Goal: Entertainment & Leisure: Consume media (video, audio)

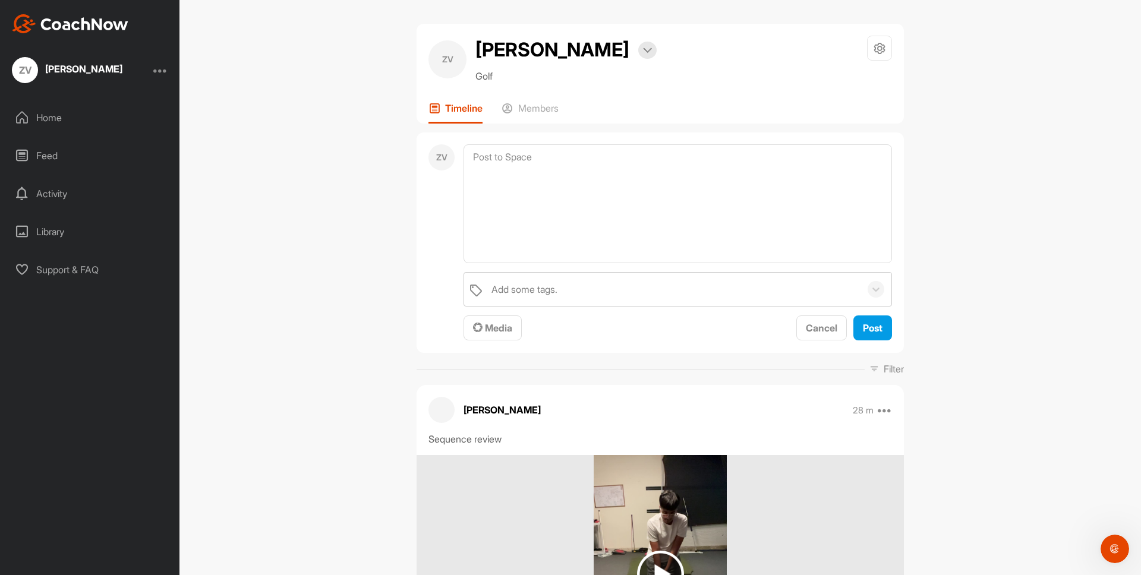
scroll to position [247, 0]
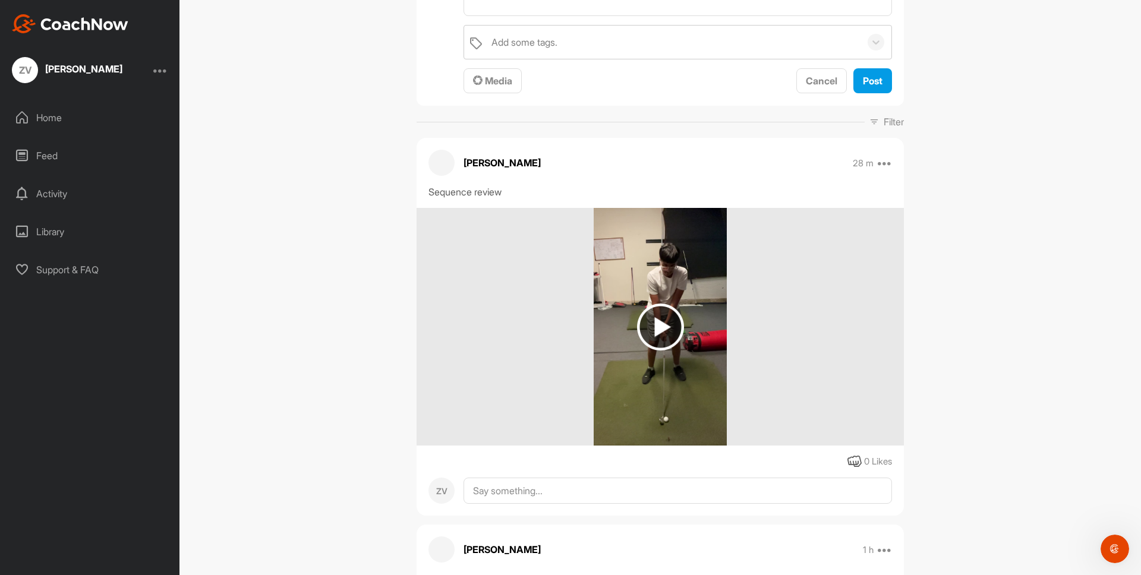
click at [644, 336] on img at bounding box center [660, 327] width 47 height 47
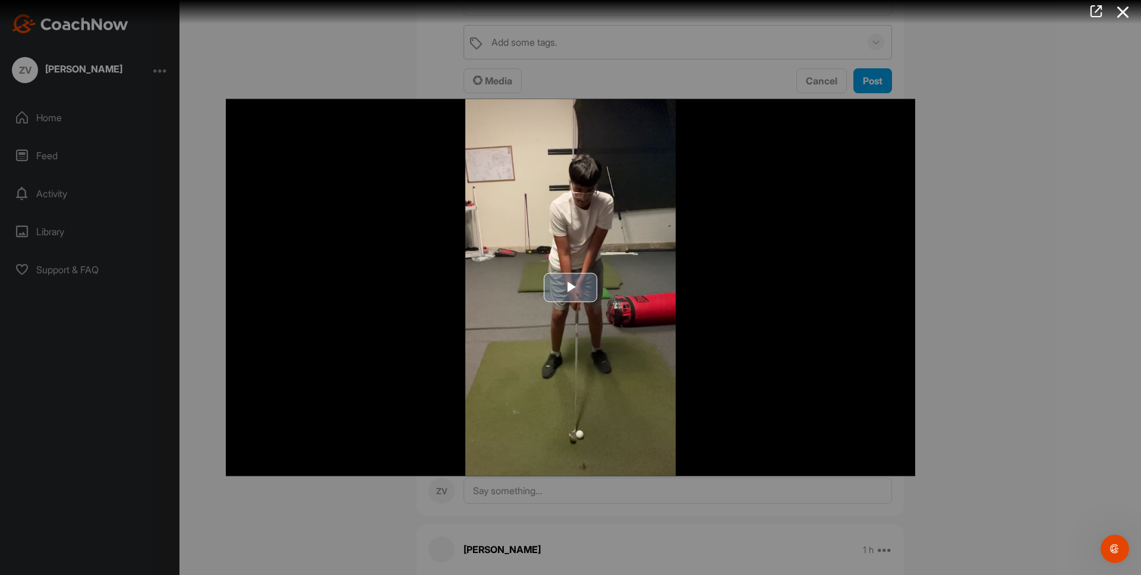
click at [554, 268] on img "Video Player" at bounding box center [570, 287] width 689 height 377
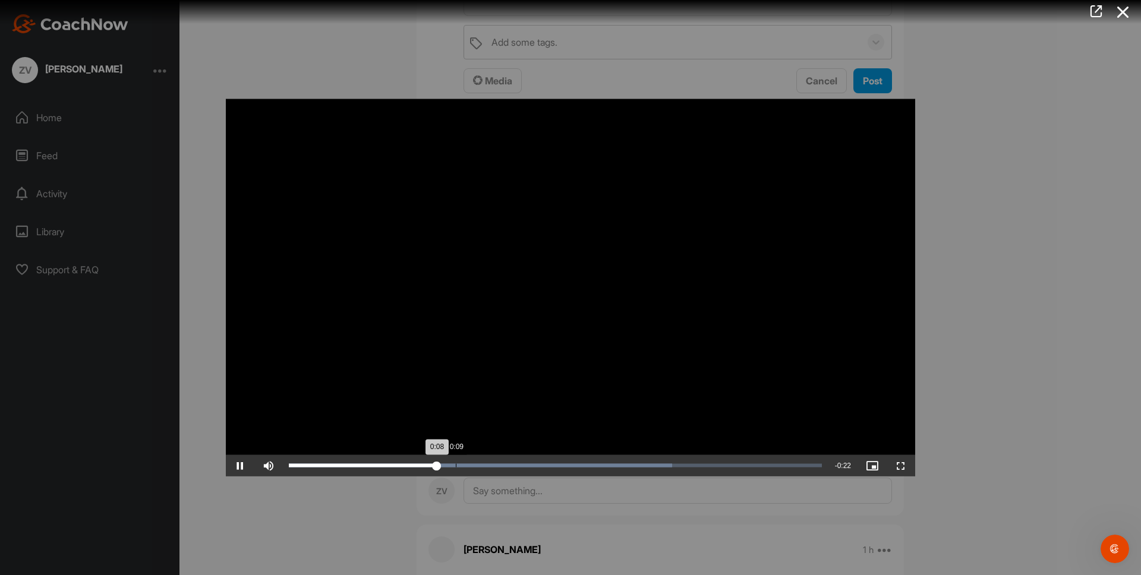
click at [455, 463] on div "Loaded : 71.95% 0:09 0:08" at bounding box center [555, 465] width 545 height 21
click at [475, 459] on div "Loaded : 71.95% 0:09 0:09" at bounding box center [555, 465] width 545 height 21
click at [495, 465] on div "Loaded : 71.95% 0:11 0:11" at bounding box center [555, 466] width 533 height 4
click at [509, 456] on div "Loaded : 71.95% 0:12 0:12" at bounding box center [555, 465] width 545 height 21
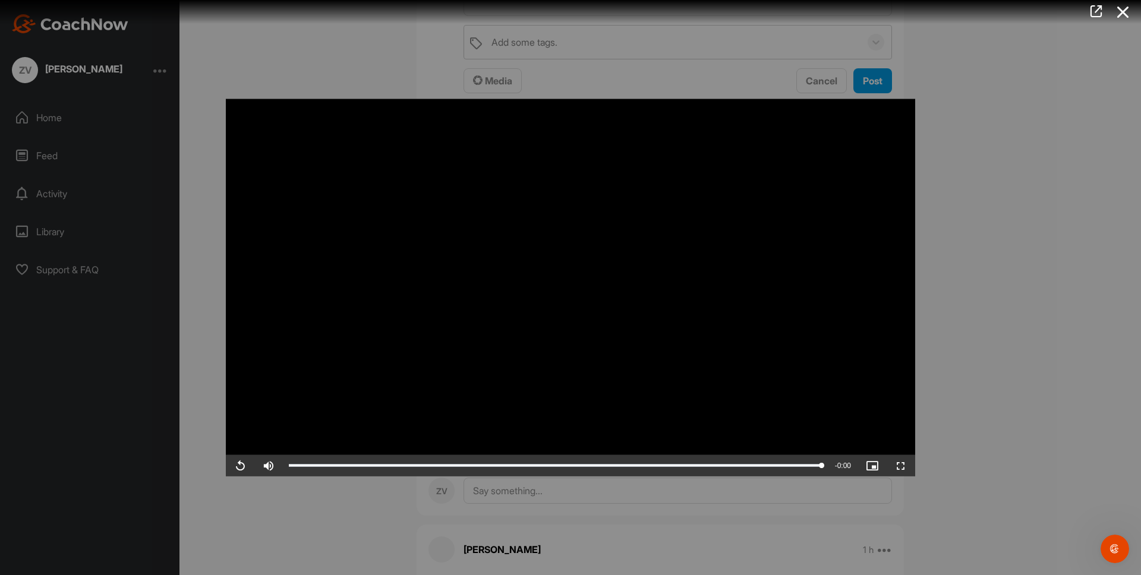
click at [941, 322] on div at bounding box center [570, 287] width 1141 height 575
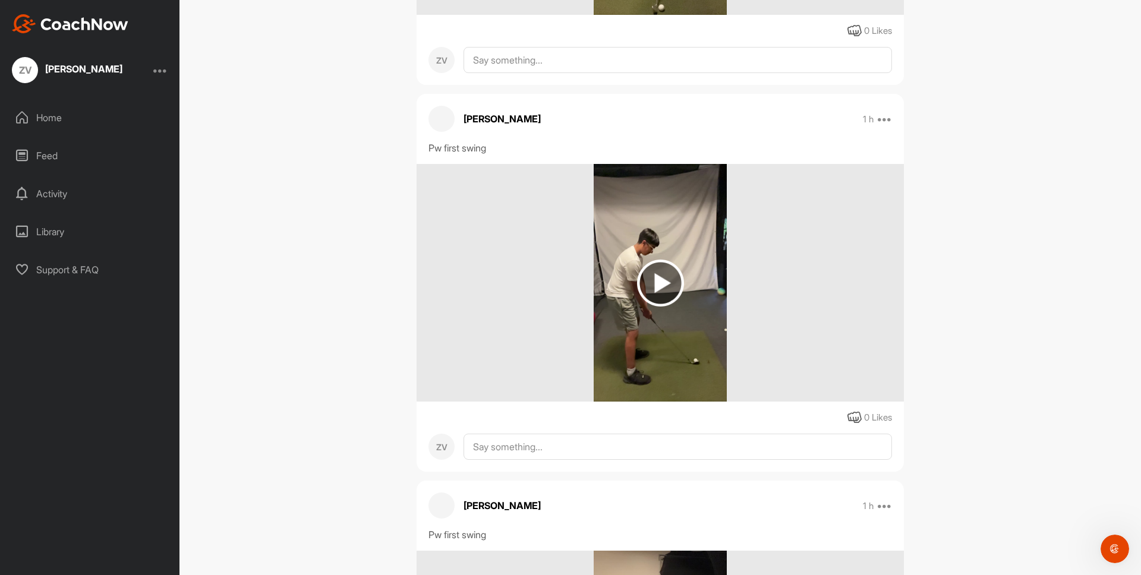
scroll to position [1794, 0]
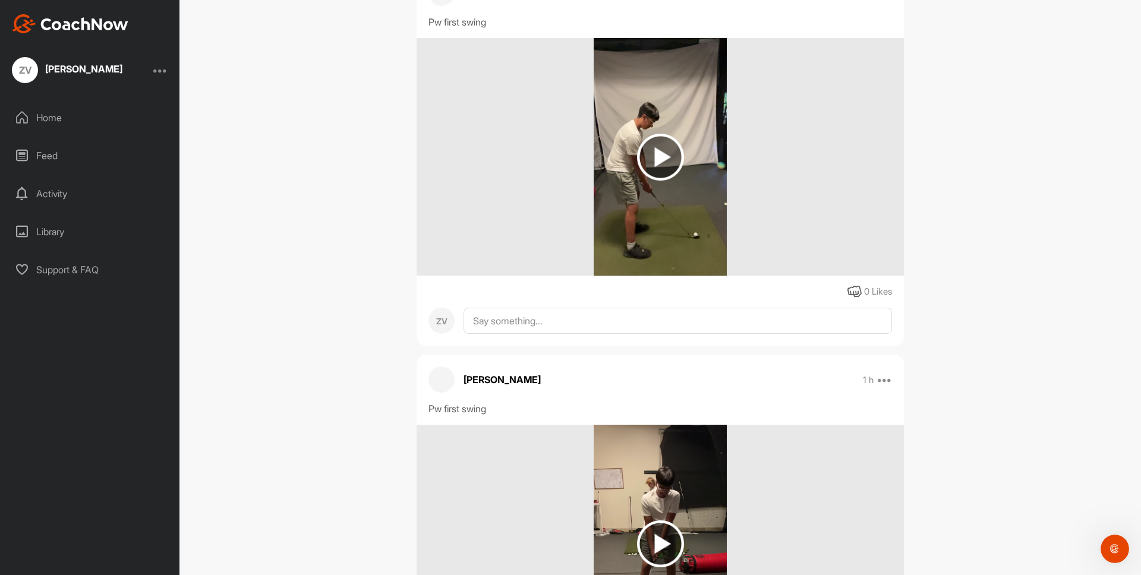
click at [668, 147] on img at bounding box center [660, 157] width 47 height 47
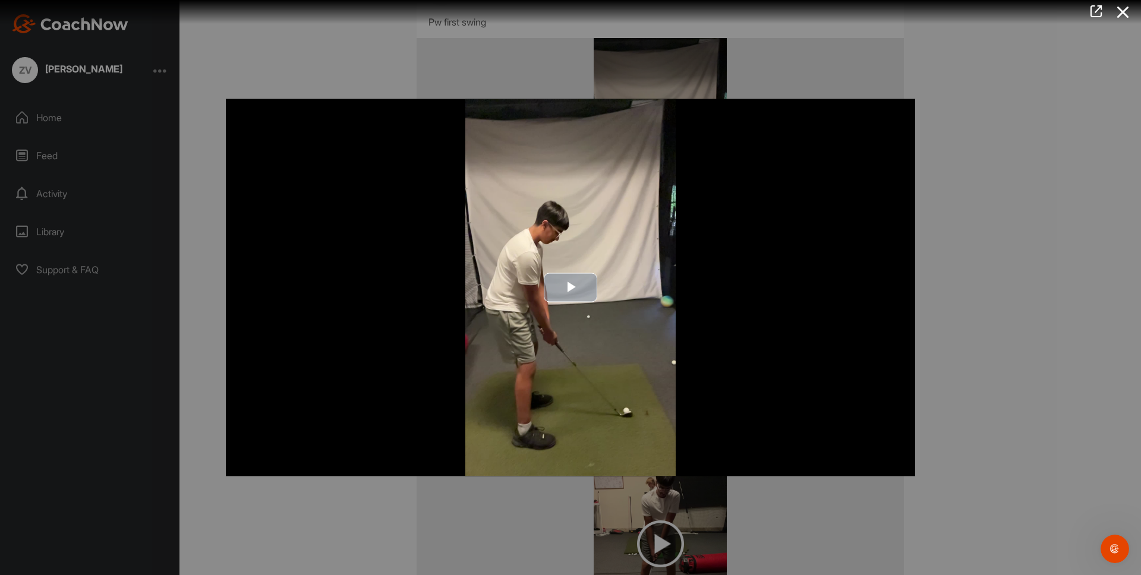
click at [570, 288] on span "Video Player" at bounding box center [570, 288] width 0 height 0
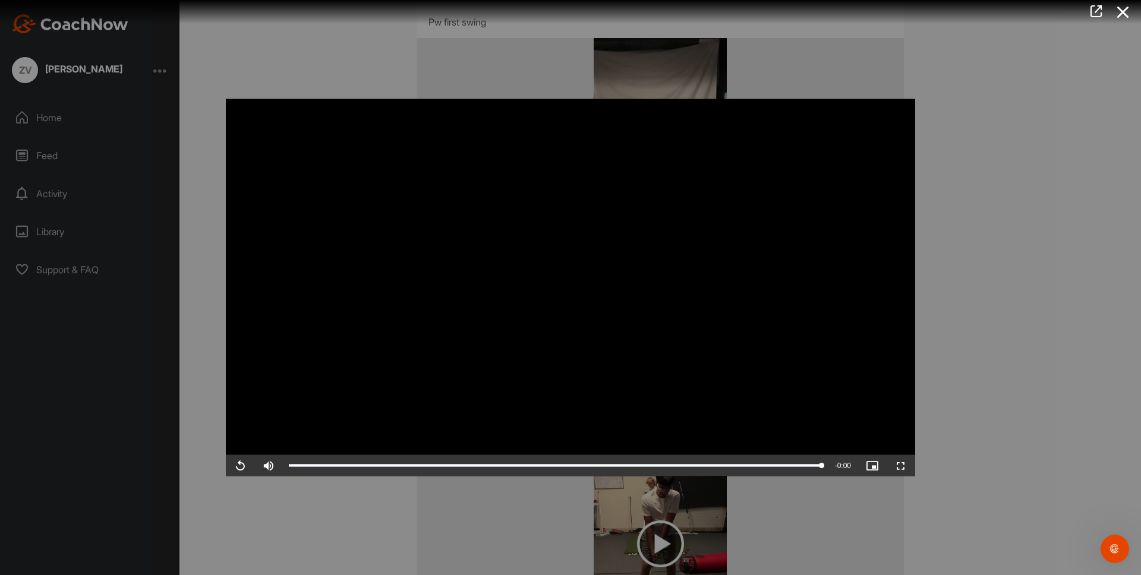
click at [1023, 284] on div at bounding box center [570, 287] width 1141 height 575
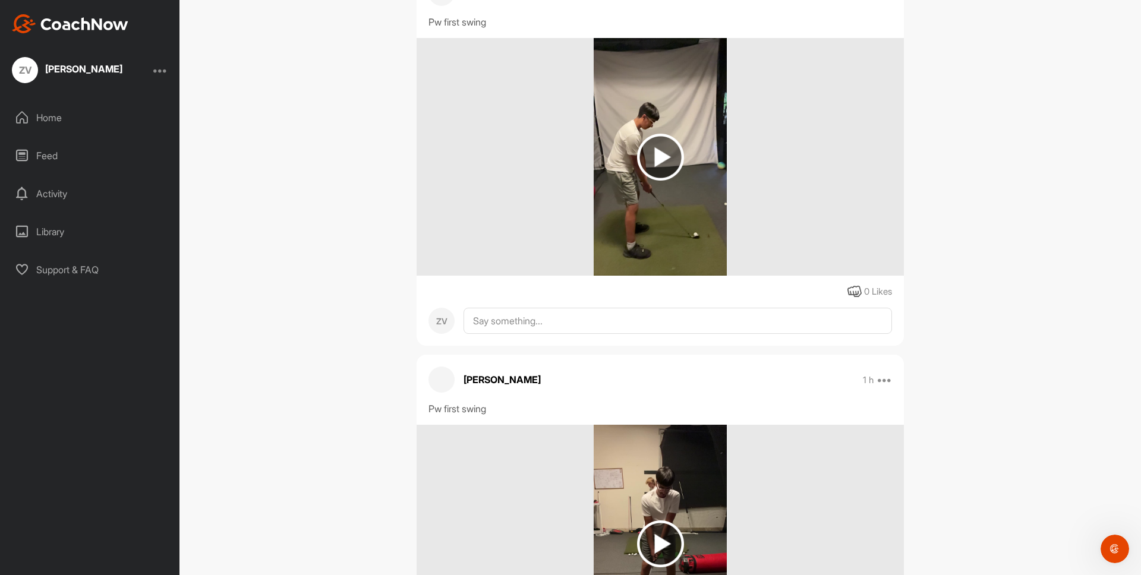
click at [610, 131] on img at bounding box center [660, 157] width 133 height 238
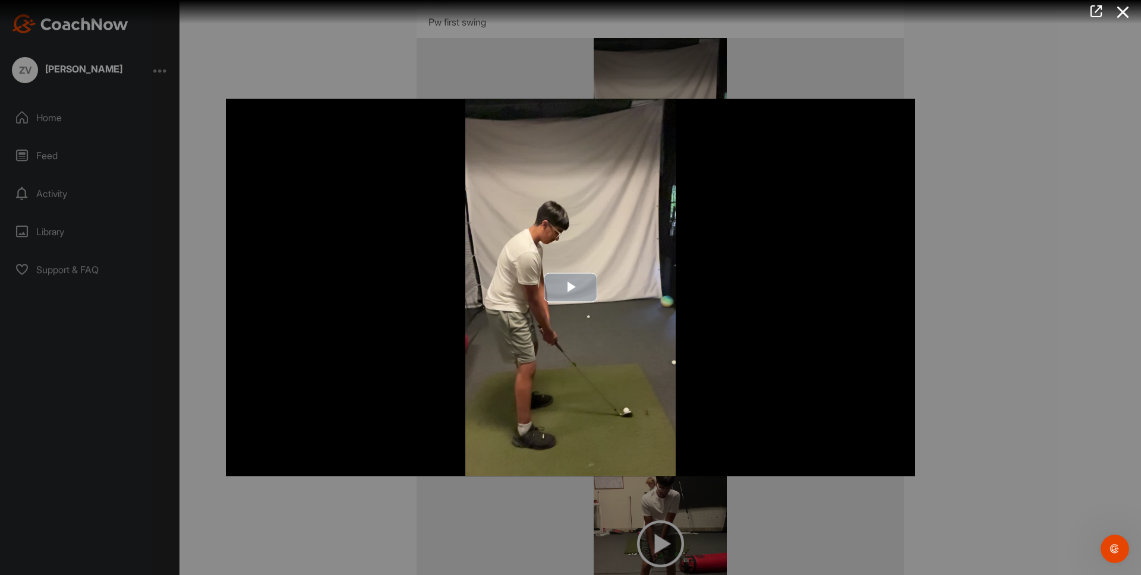
click at [540, 281] on img "Video Player" at bounding box center [570, 287] width 689 height 377
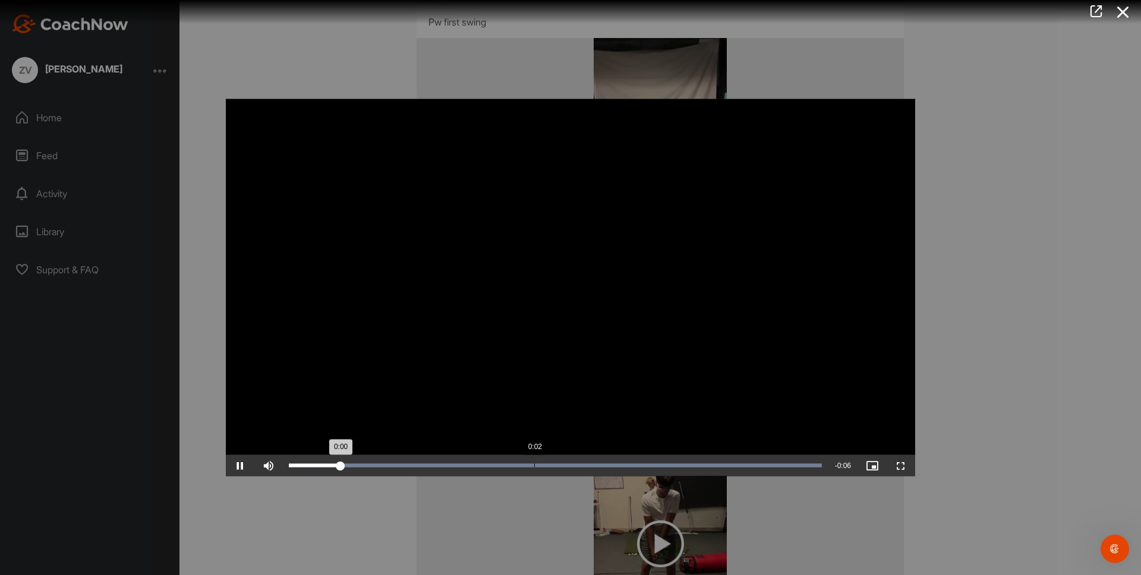
click at [559, 466] on div "Progress Bar" at bounding box center [555, 466] width 533 height 4
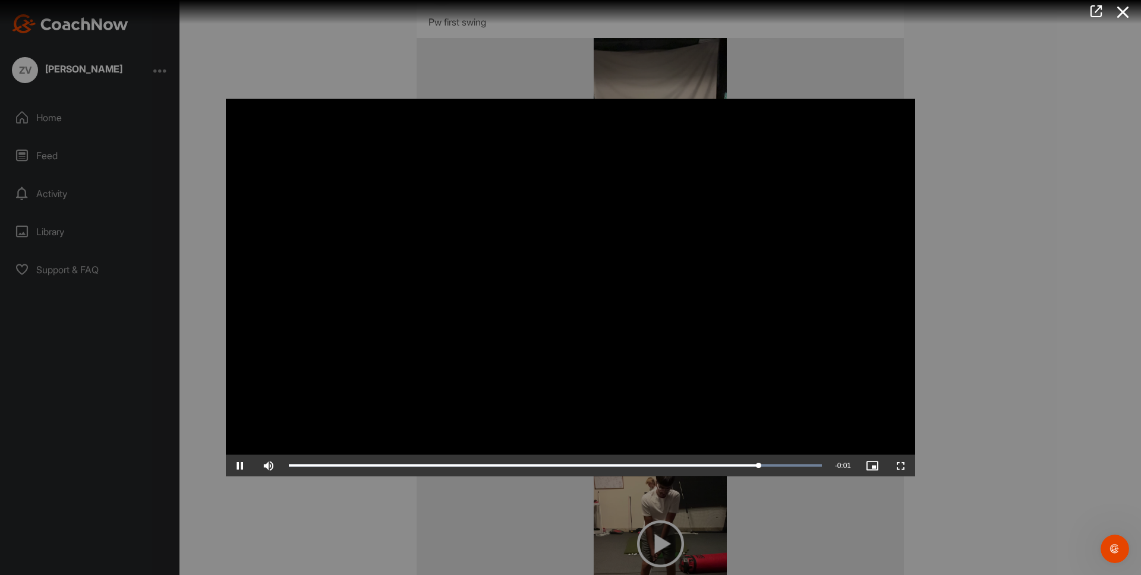
click at [1010, 140] on div at bounding box center [570, 287] width 1141 height 575
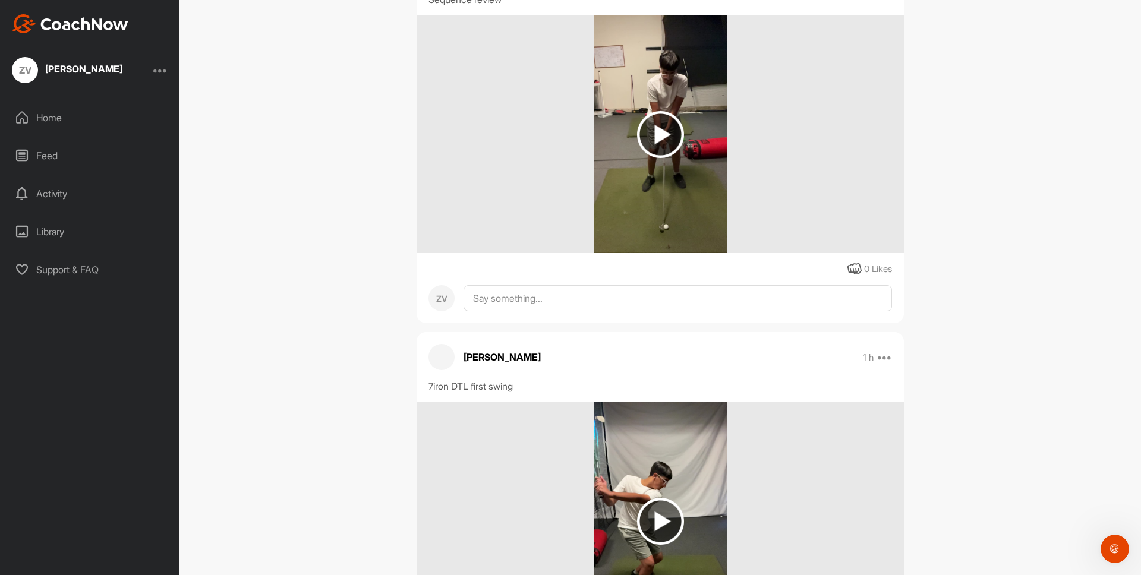
scroll to position [0, 0]
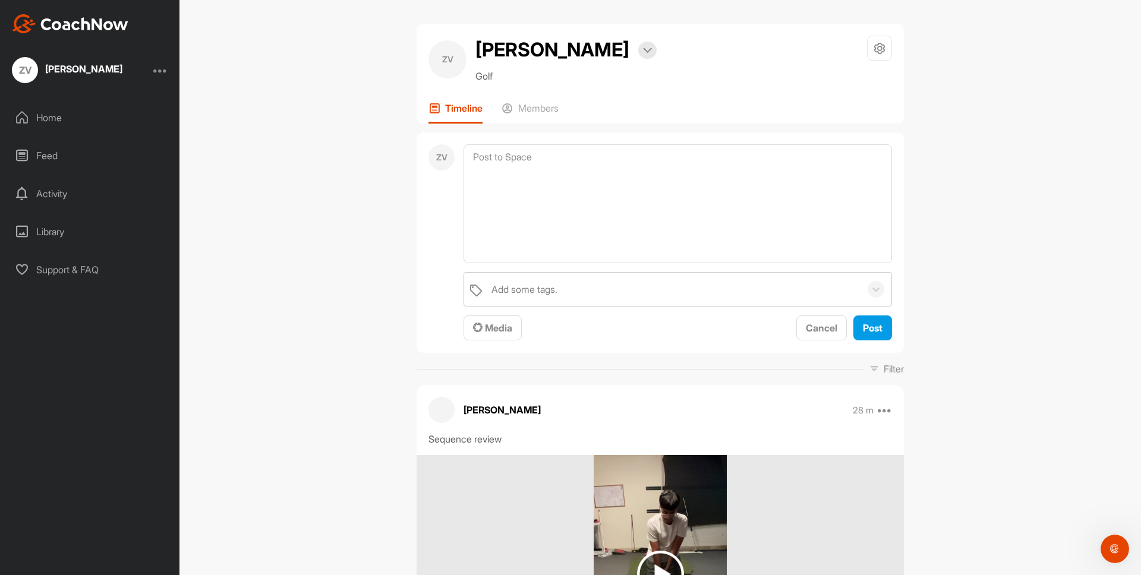
click at [594, 489] on img at bounding box center [660, 574] width 133 height 238
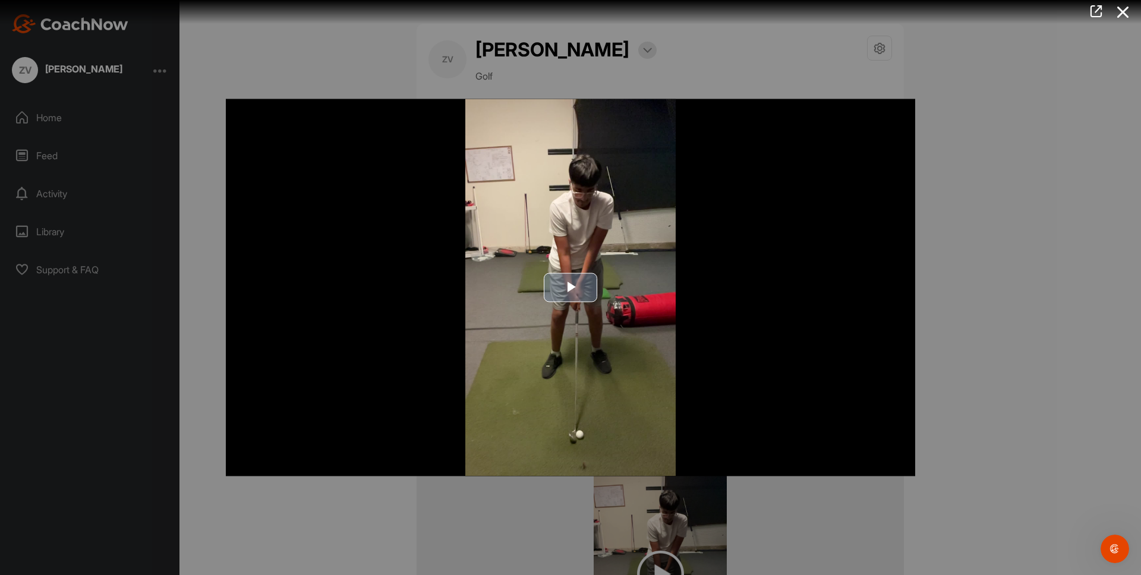
click at [576, 367] on img "Video Player" at bounding box center [570, 287] width 689 height 377
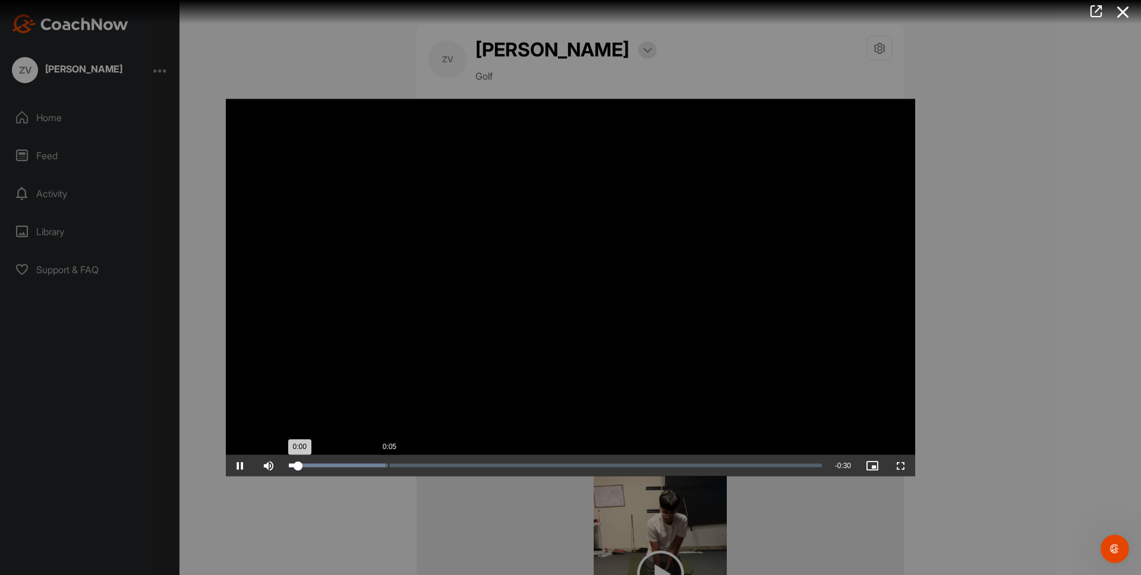
click at [390, 461] on div "Loaded : 18.17% 0:05 0:00" at bounding box center [555, 465] width 545 height 21
click at [434, 466] on div "Loaded : 33.03% 0:08 0:08" at bounding box center [555, 466] width 533 height 4
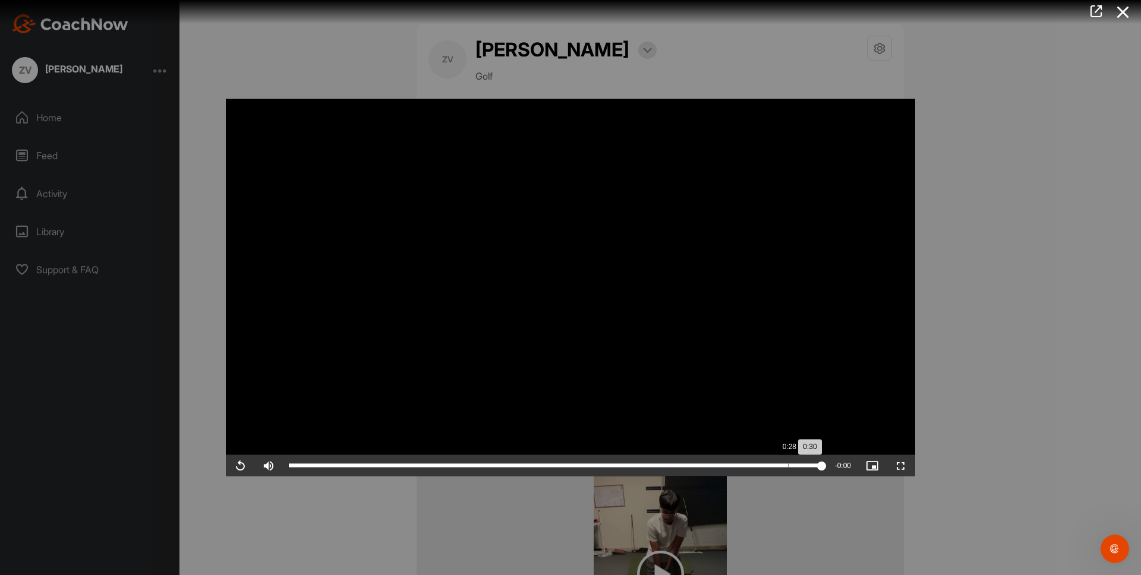
click at [796, 465] on div "Loaded : 100.00% 0:28 0:30" at bounding box center [555, 465] width 545 height 21
click at [801, 465] on div "Loaded : 100.00% 0:29 0:28" at bounding box center [555, 466] width 533 height 4
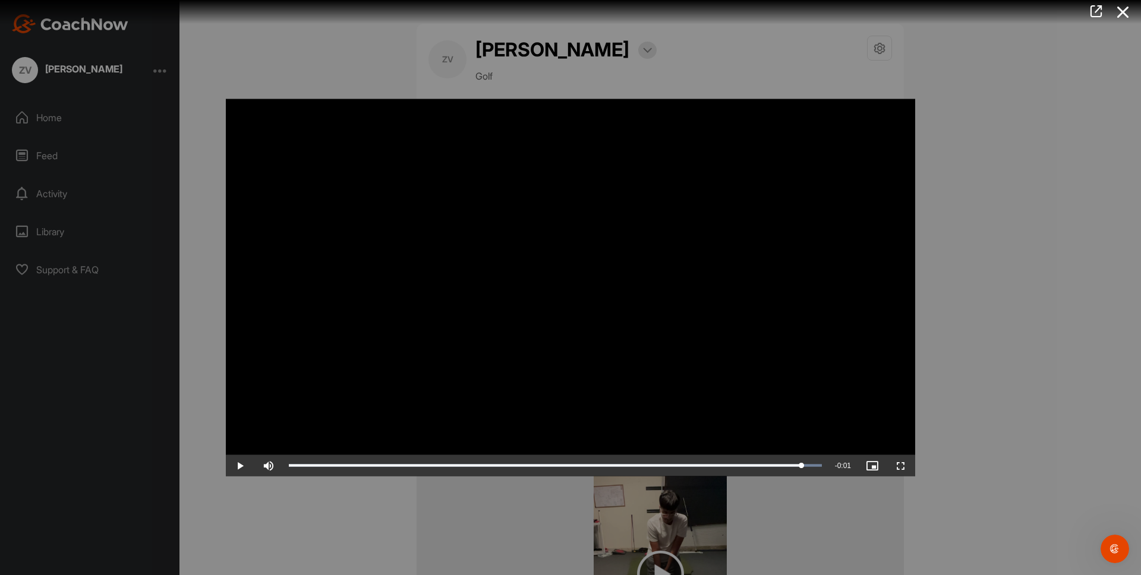
click at [766, 431] on video "Video Player" at bounding box center [570, 287] width 689 height 377
click at [772, 421] on video "Video Player" at bounding box center [570, 287] width 689 height 377
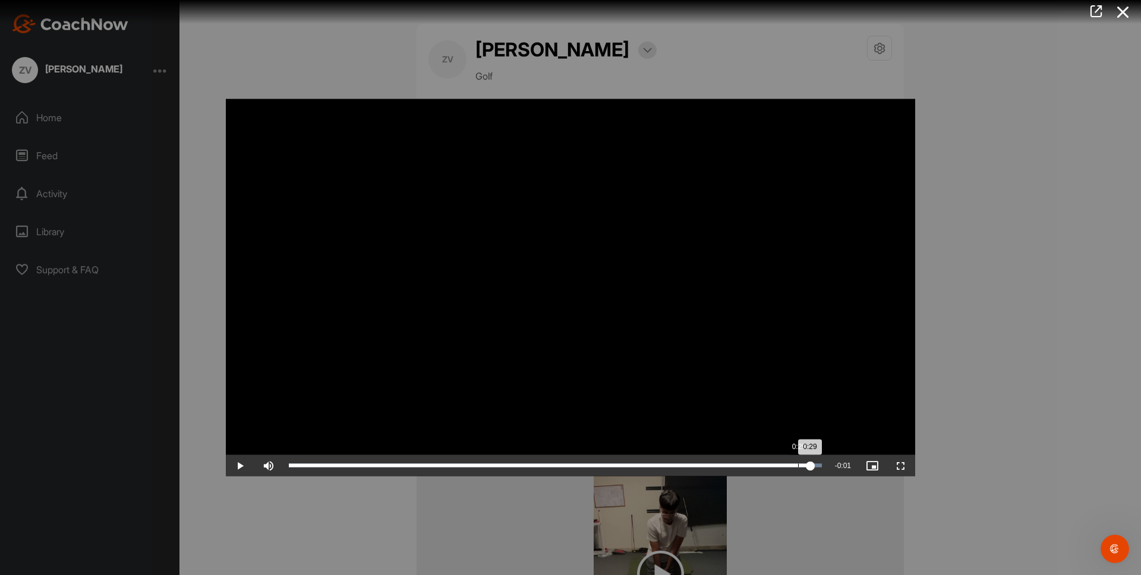
click at [798, 467] on div "Loaded : 100.00% 0:29 0:29" at bounding box center [555, 466] width 533 height 4
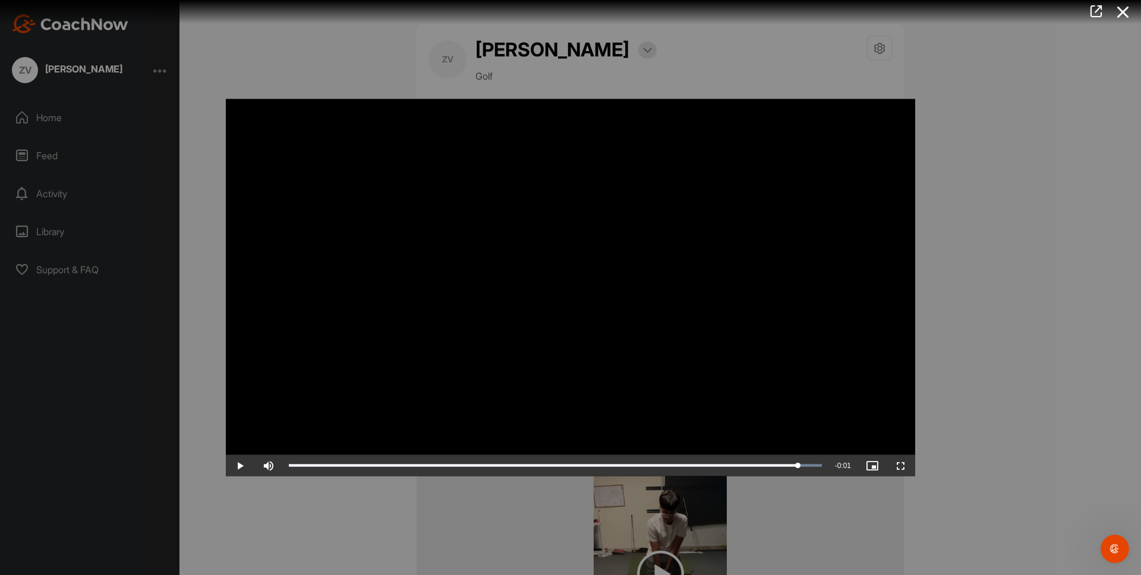
click at [764, 436] on video "Video Player" at bounding box center [570, 287] width 689 height 377
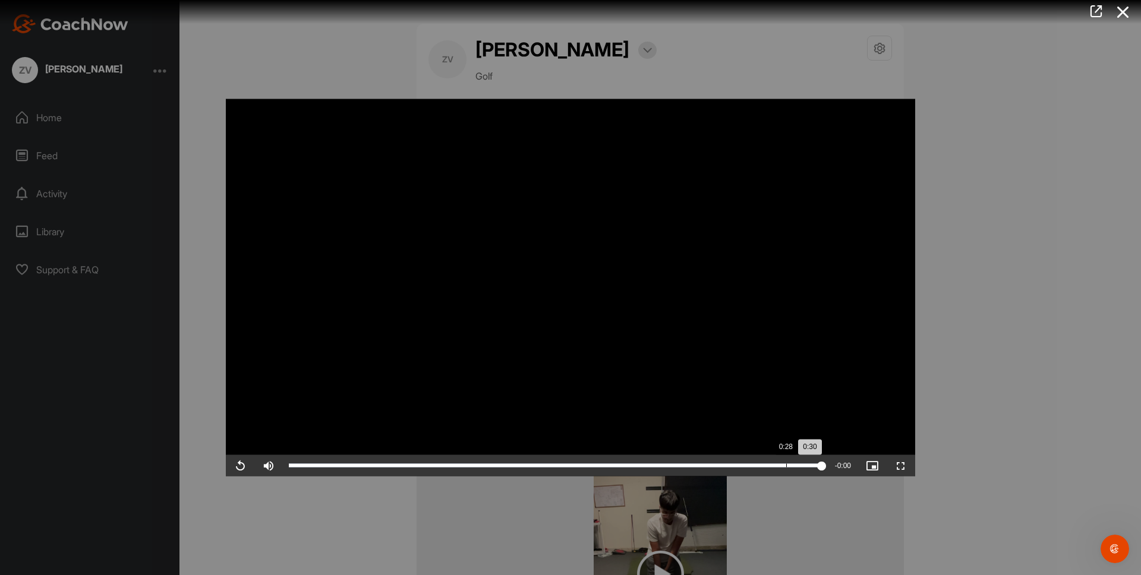
click at [788, 465] on div "Loaded : 100.00% 0:28 0:30" at bounding box center [555, 466] width 533 height 4
click at [752, 458] on div "Loaded : 100.00% 0:26 0:28" at bounding box center [555, 465] width 545 height 21
click at [726, 465] on div "0:26" at bounding box center [520, 466] width 463 height 4
click at [685, 469] on div "Loaded : 100.00% 0:23 0:24" at bounding box center [555, 465] width 545 height 21
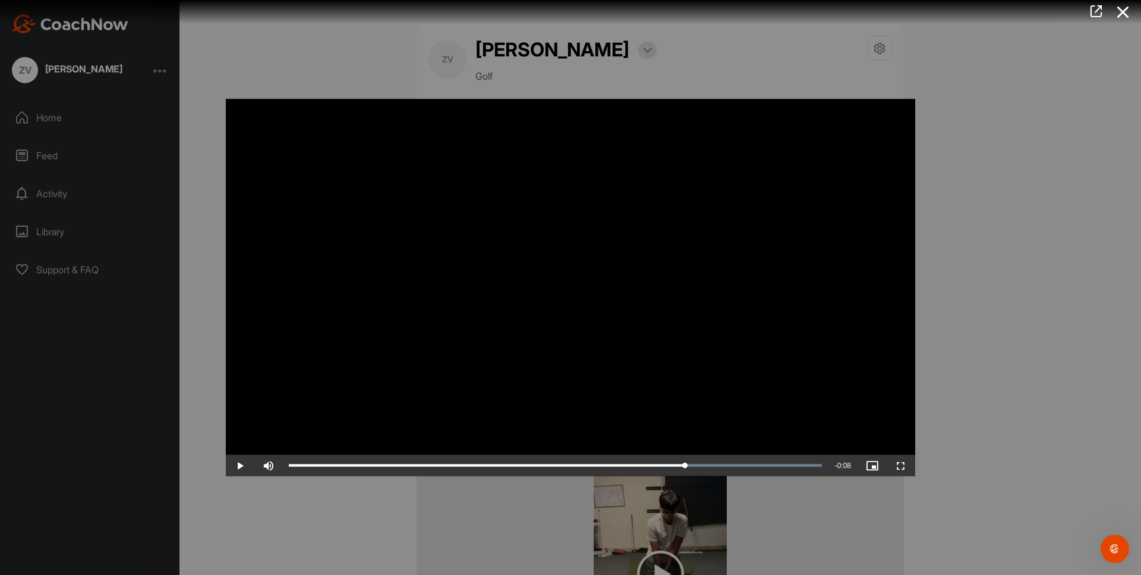
click at [692, 411] on video "Video Player" at bounding box center [570, 287] width 689 height 377
click at [741, 426] on video "Video Player" at bounding box center [570, 287] width 689 height 377
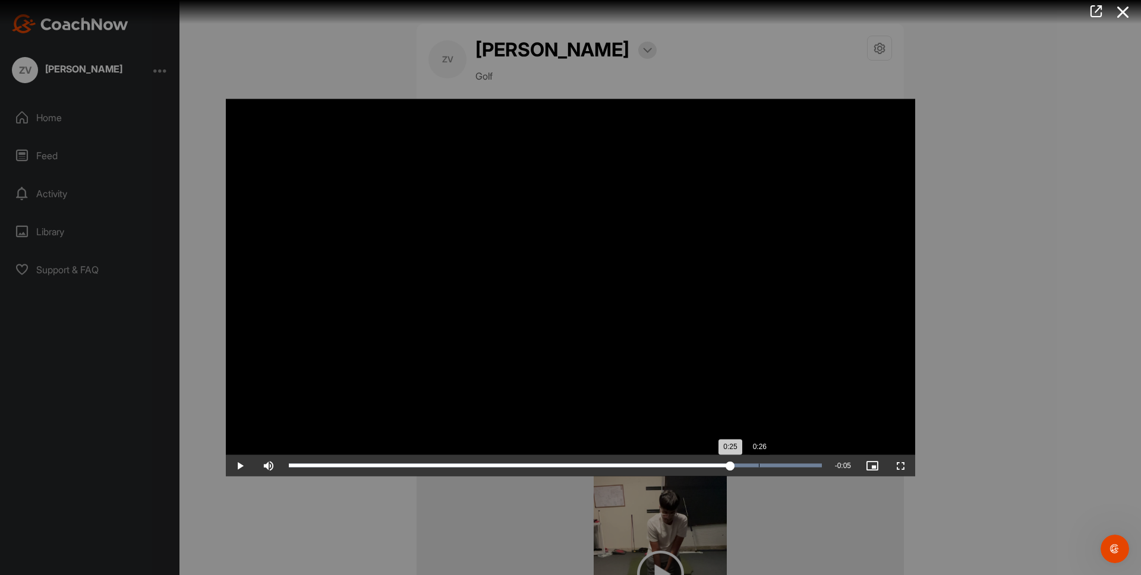
click at [759, 464] on div "Loaded : 100.00% 0:26 0:25" at bounding box center [555, 466] width 533 height 4
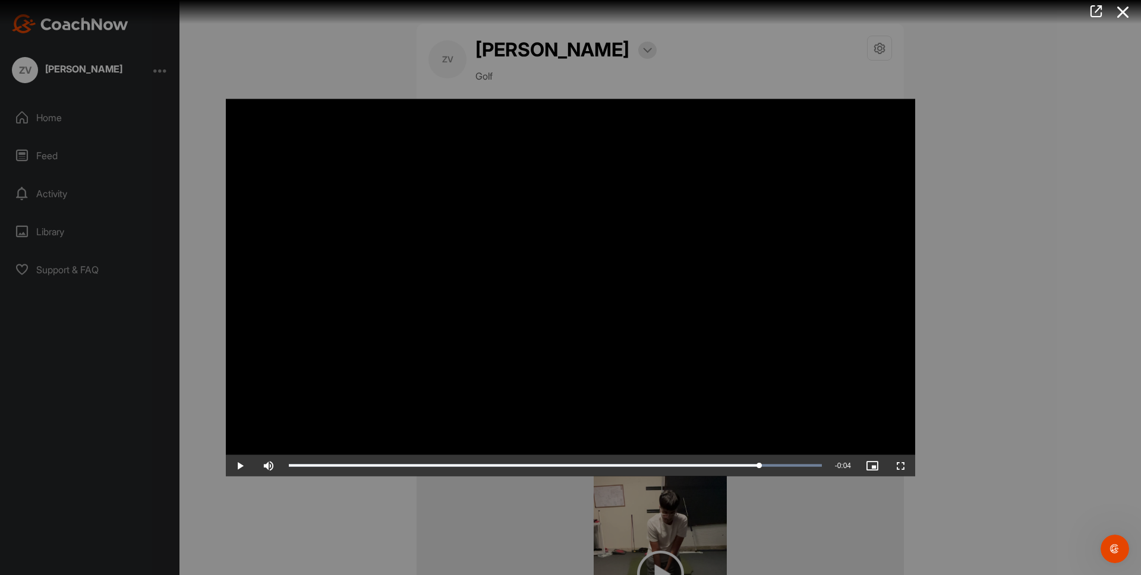
click at [785, 451] on video "Video Player" at bounding box center [570, 287] width 689 height 377
click at [1030, 393] on div at bounding box center [570, 287] width 1141 height 575
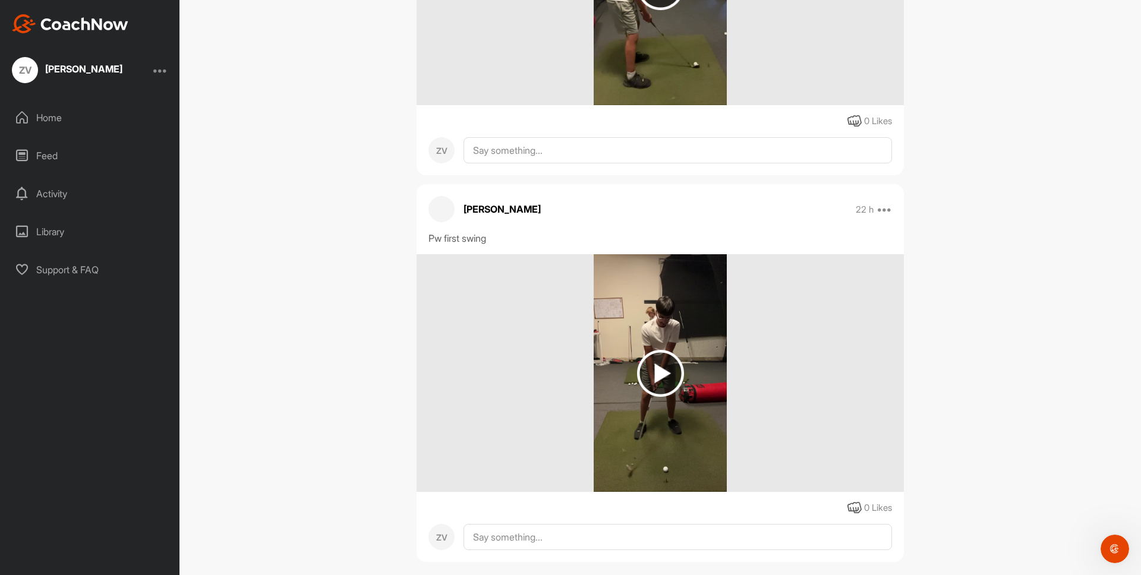
scroll to position [1988, 0]
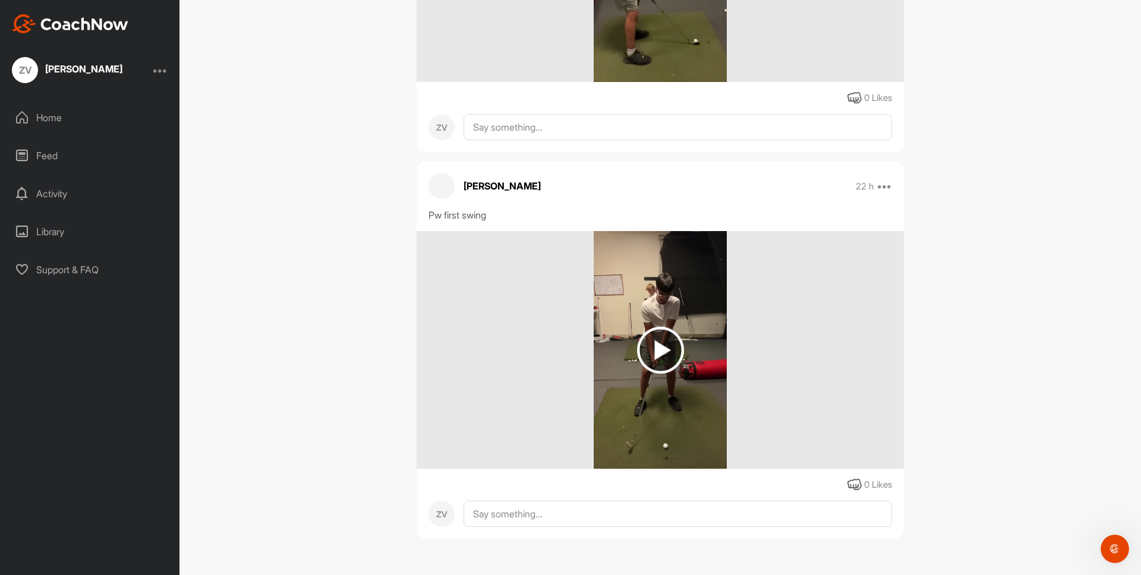
click at [84, 153] on div "Feed" at bounding box center [91, 156] width 168 height 30
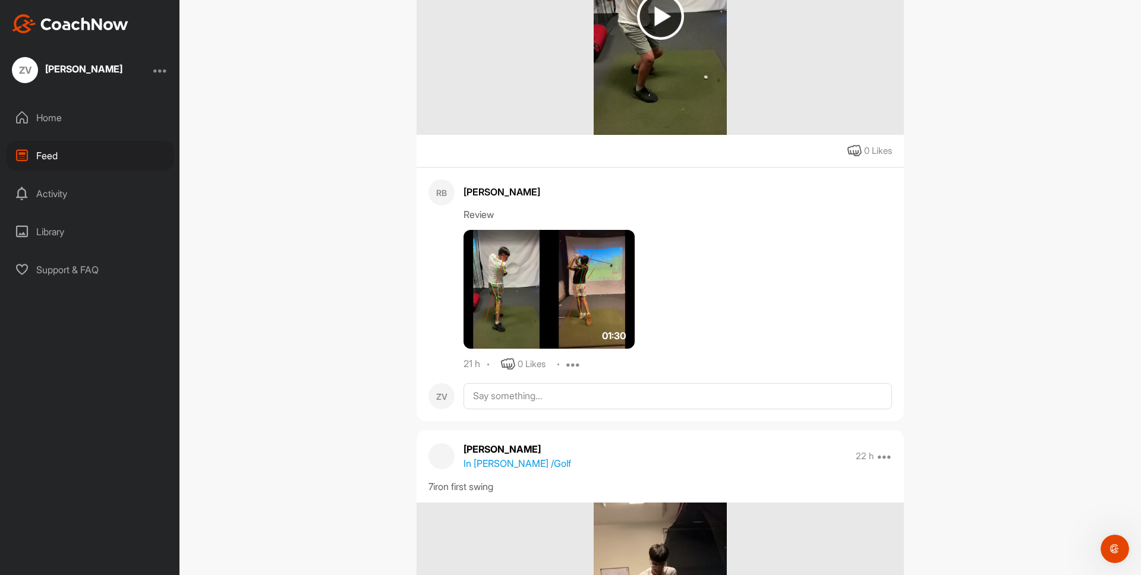
scroll to position [716, 0]
click at [493, 291] on img at bounding box center [548, 288] width 171 height 119
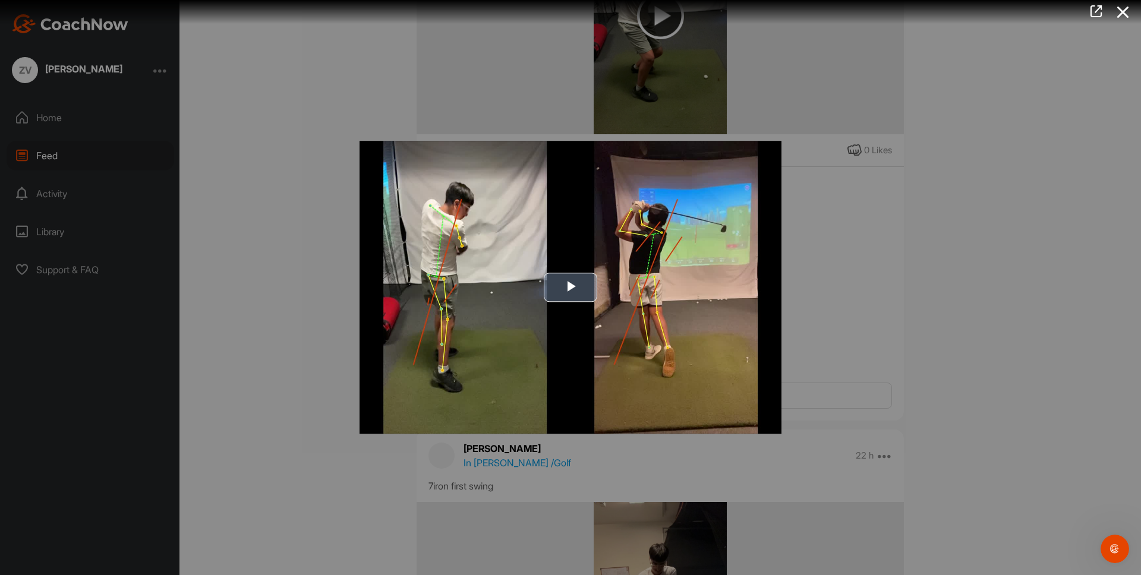
click at [556, 308] on img "Video Player" at bounding box center [570, 287] width 422 height 293
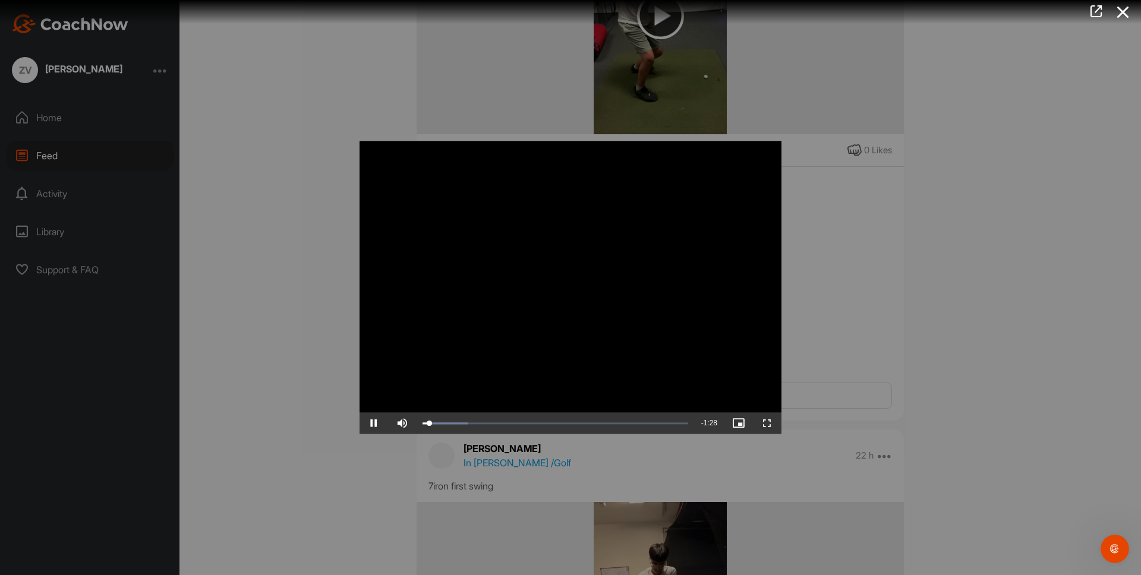
click at [553, 398] on video "Video Player" at bounding box center [570, 287] width 422 height 293
drag, startPoint x: 473, startPoint y: 428, endPoint x: 475, endPoint y: 422, distance: 6.2
click at [473, 428] on div "Loaded : 16.96% 0:17 0:02" at bounding box center [555, 423] width 277 height 21
click at [547, 377] on video "Video Player" at bounding box center [570, 287] width 422 height 293
click at [561, 424] on div "Loaded : 21.57% 0:46 0:17" at bounding box center [555, 424] width 266 height 4
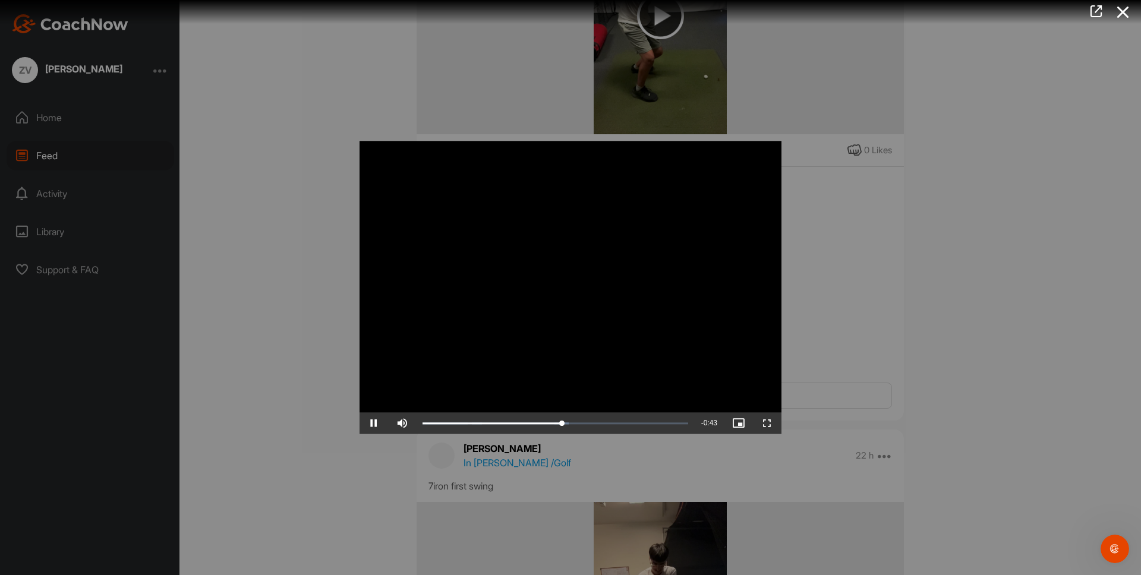
click at [567, 412] on video "Video Player" at bounding box center [570, 287] width 422 height 293
click at [612, 422] on div "Loaded : 55.46% 1:05 1:04" at bounding box center [555, 423] width 277 height 21
drag, startPoint x: 640, startPoint y: 355, endPoint x: 642, endPoint y: 371, distance: 16.7
click at [644, 365] on video "Video Player" at bounding box center [570, 287] width 422 height 293
drag, startPoint x: 630, startPoint y: 308, endPoint x: 634, endPoint y: 313, distance: 6.3
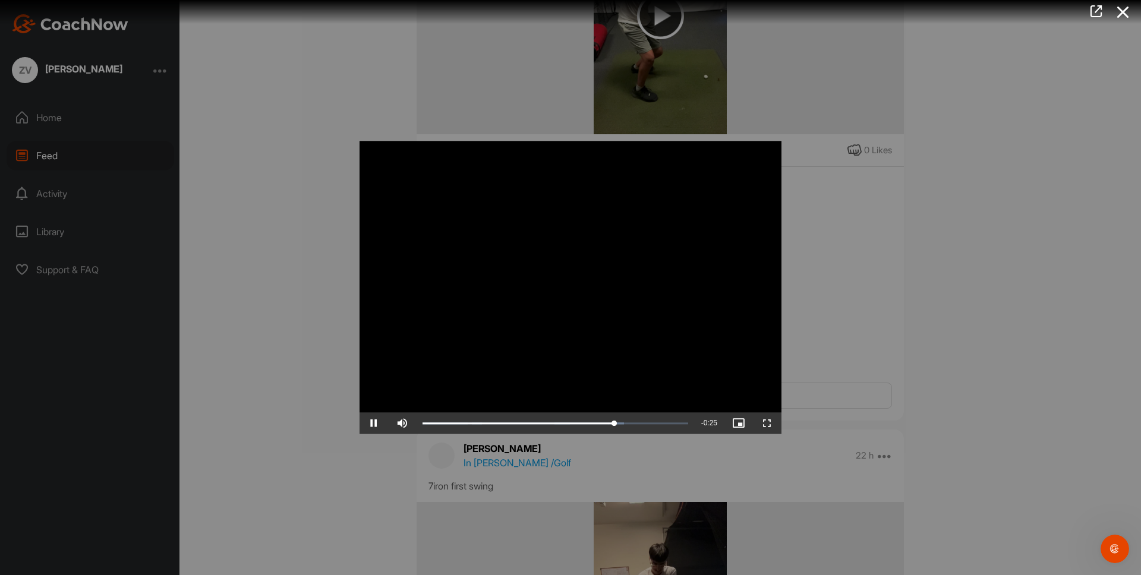
click at [632, 310] on video "Video Player" at bounding box center [570, 287] width 422 height 293
click at [613, 310] on video "Video Player" at bounding box center [570, 287] width 422 height 293
click at [844, 340] on div at bounding box center [570, 287] width 1141 height 575
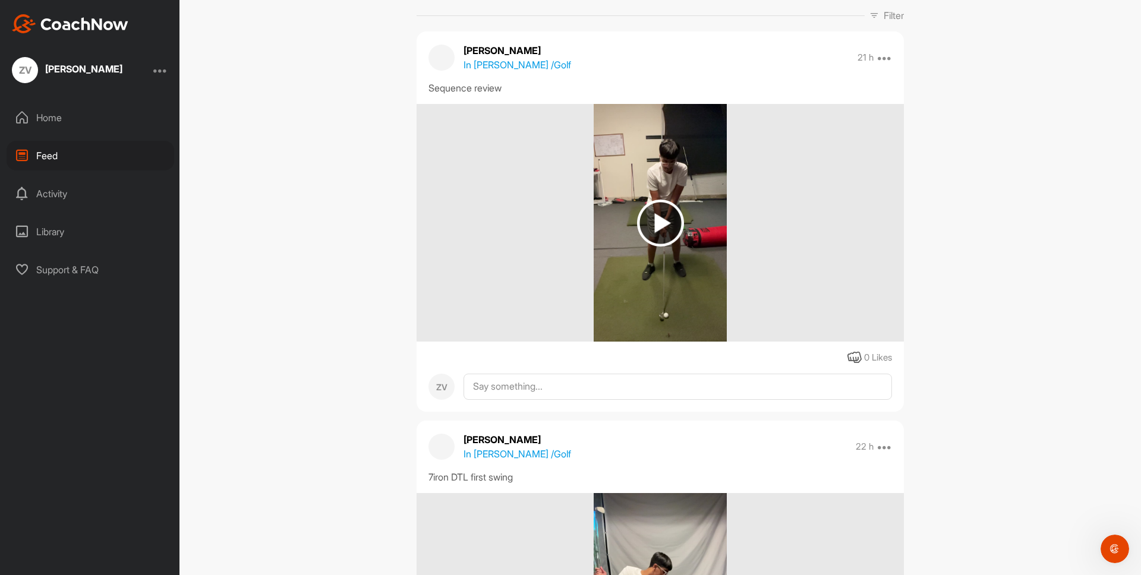
scroll to position [0, 0]
